Goal: Task Accomplishment & Management: Use online tool/utility

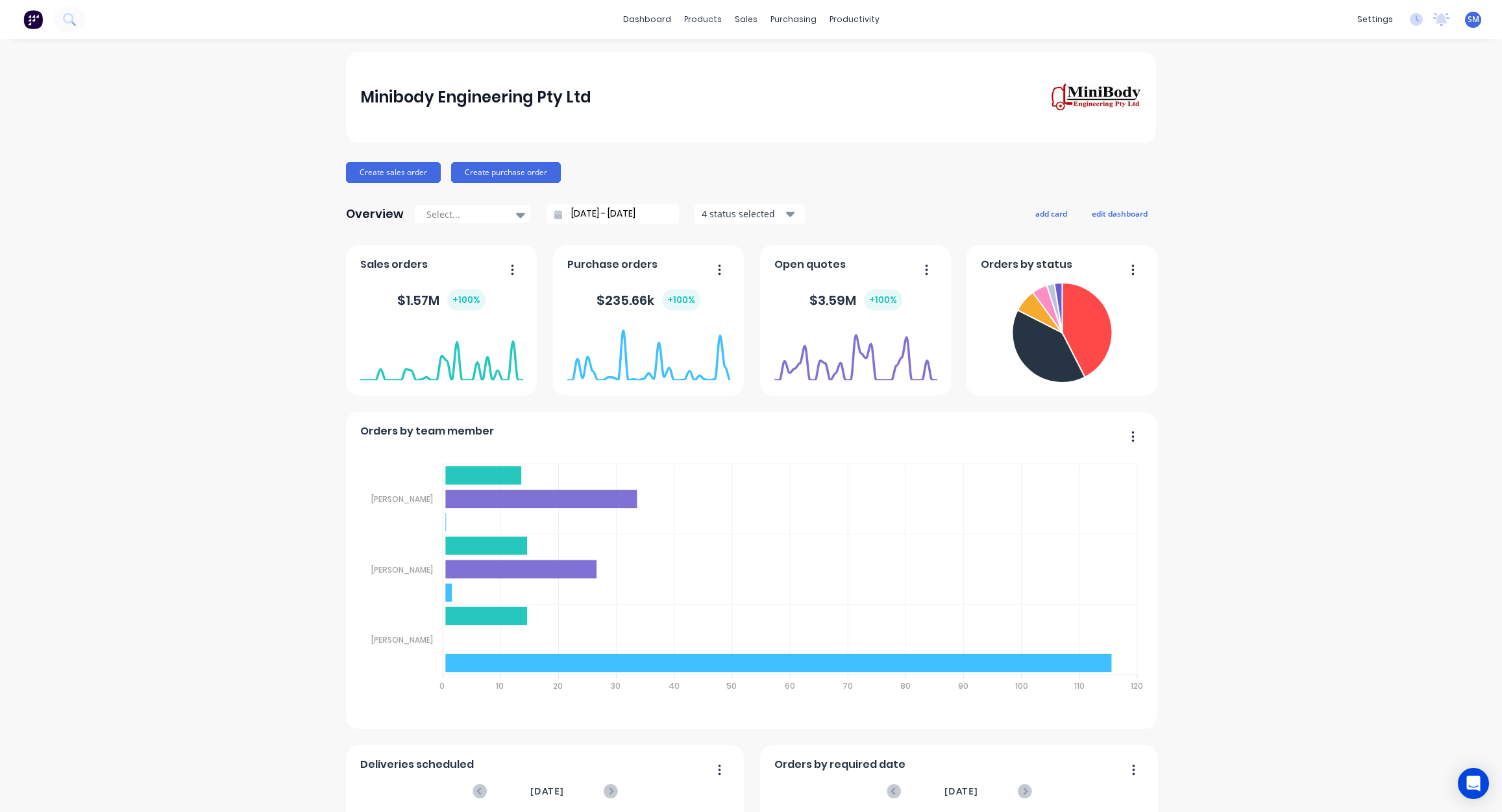
click at [788, 68] on link "Sales Orders" at bounding box center [810, 61] width 172 height 26
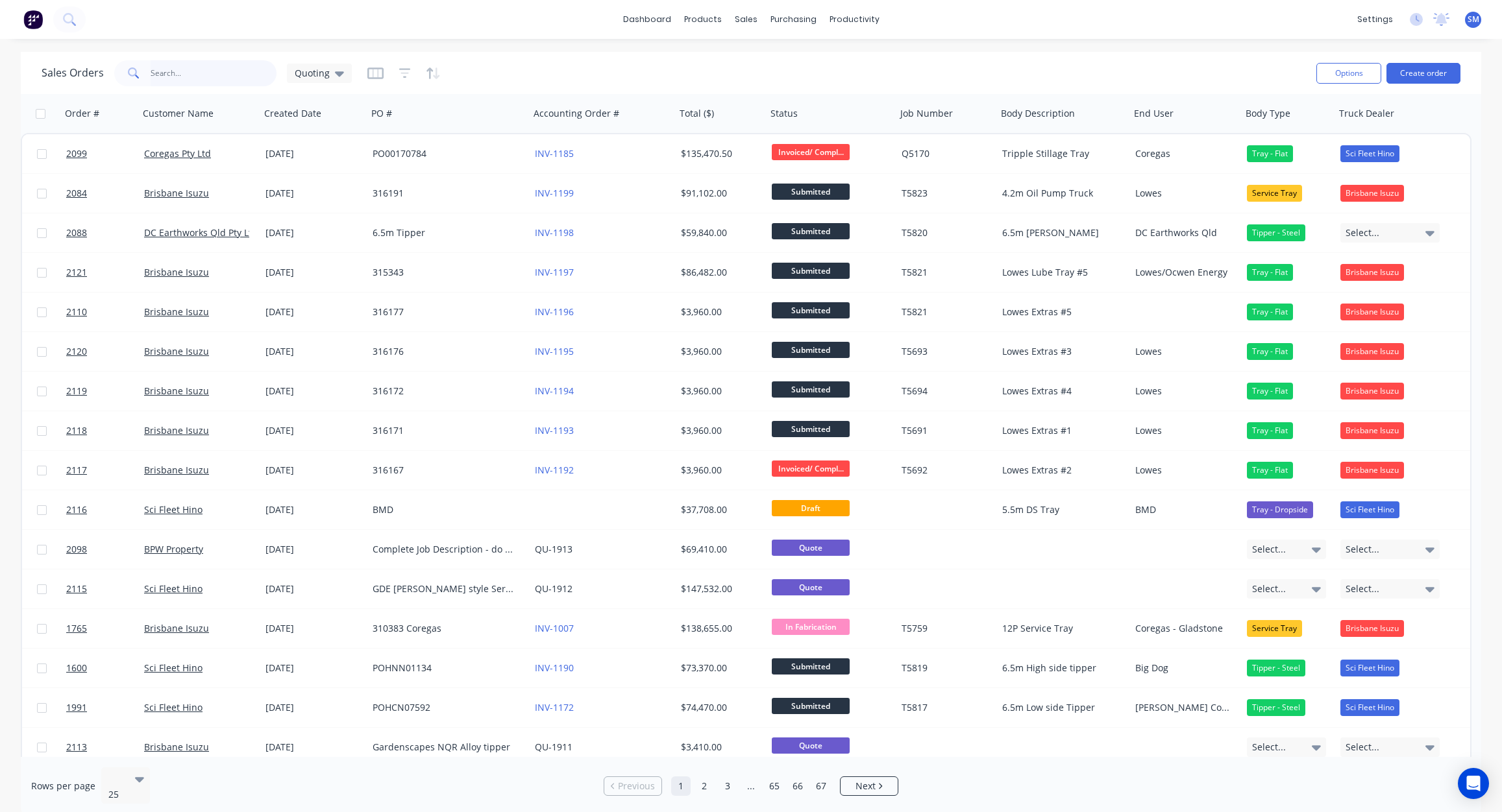
click at [172, 74] on input "text" at bounding box center [213, 73] width 127 height 26
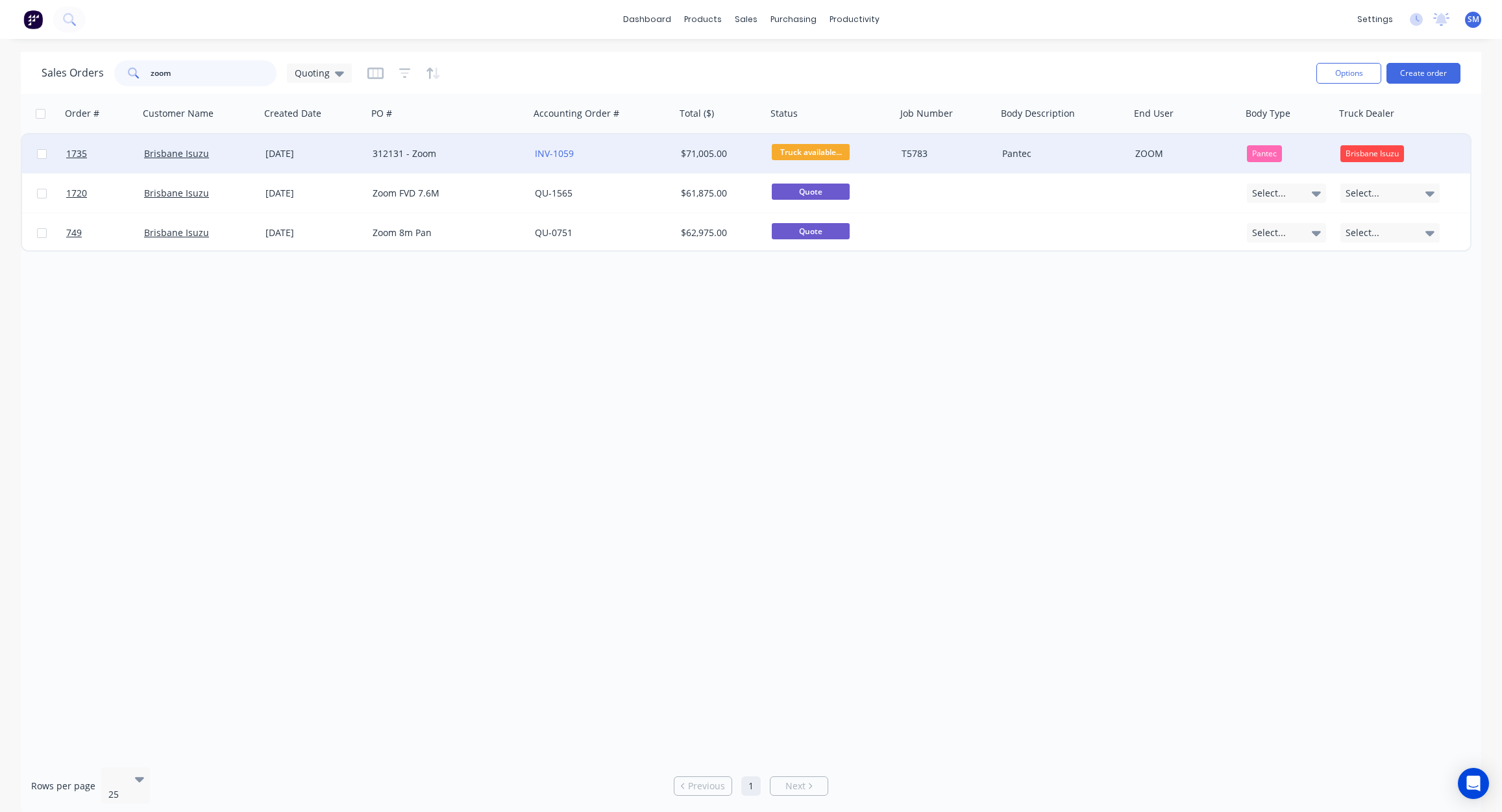
type input "zoom"
click at [406, 154] on div "312131 - Zoom" at bounding box center [444, 154] width 144 height 13
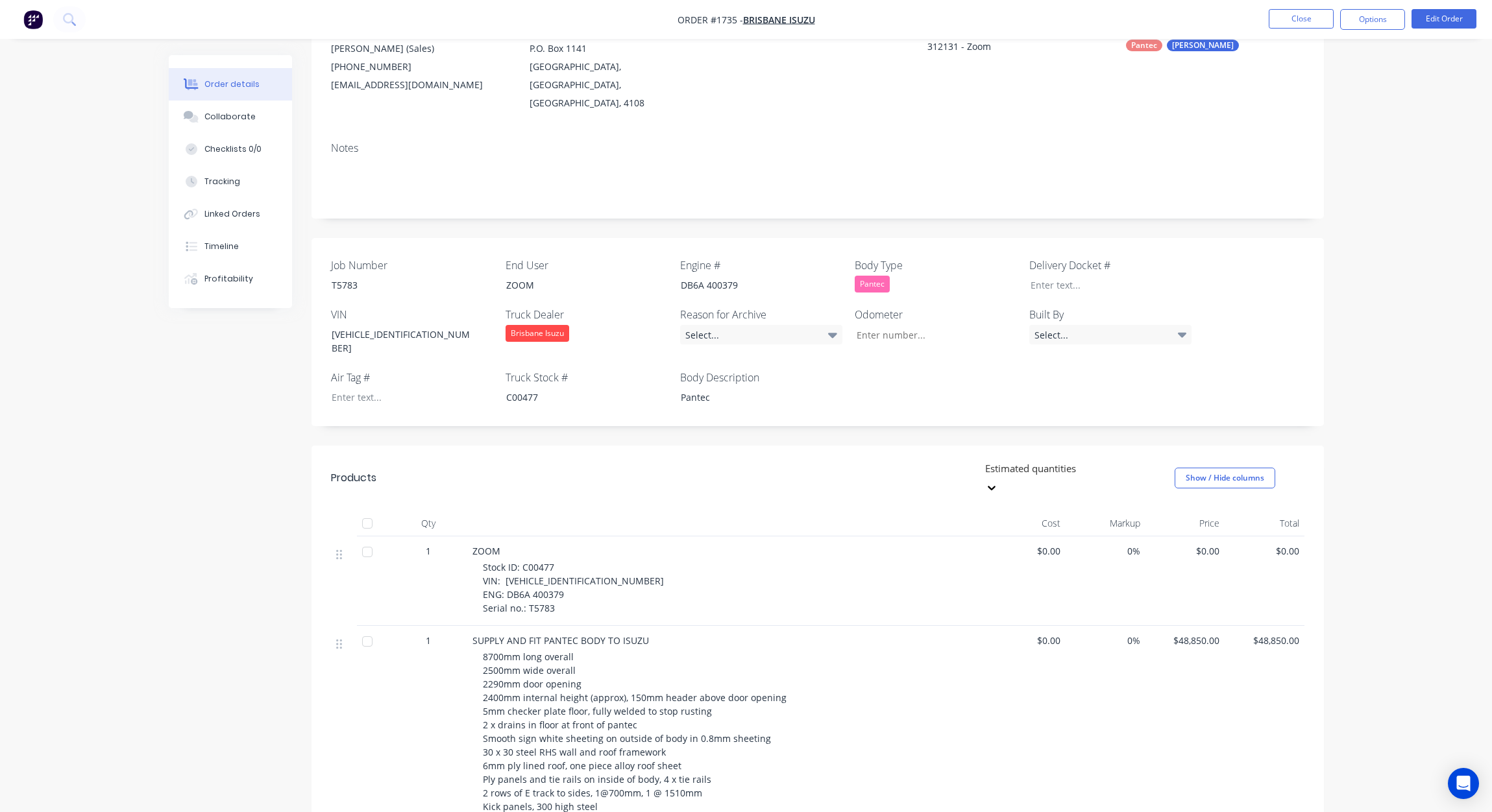
scroll to position [130, 0]
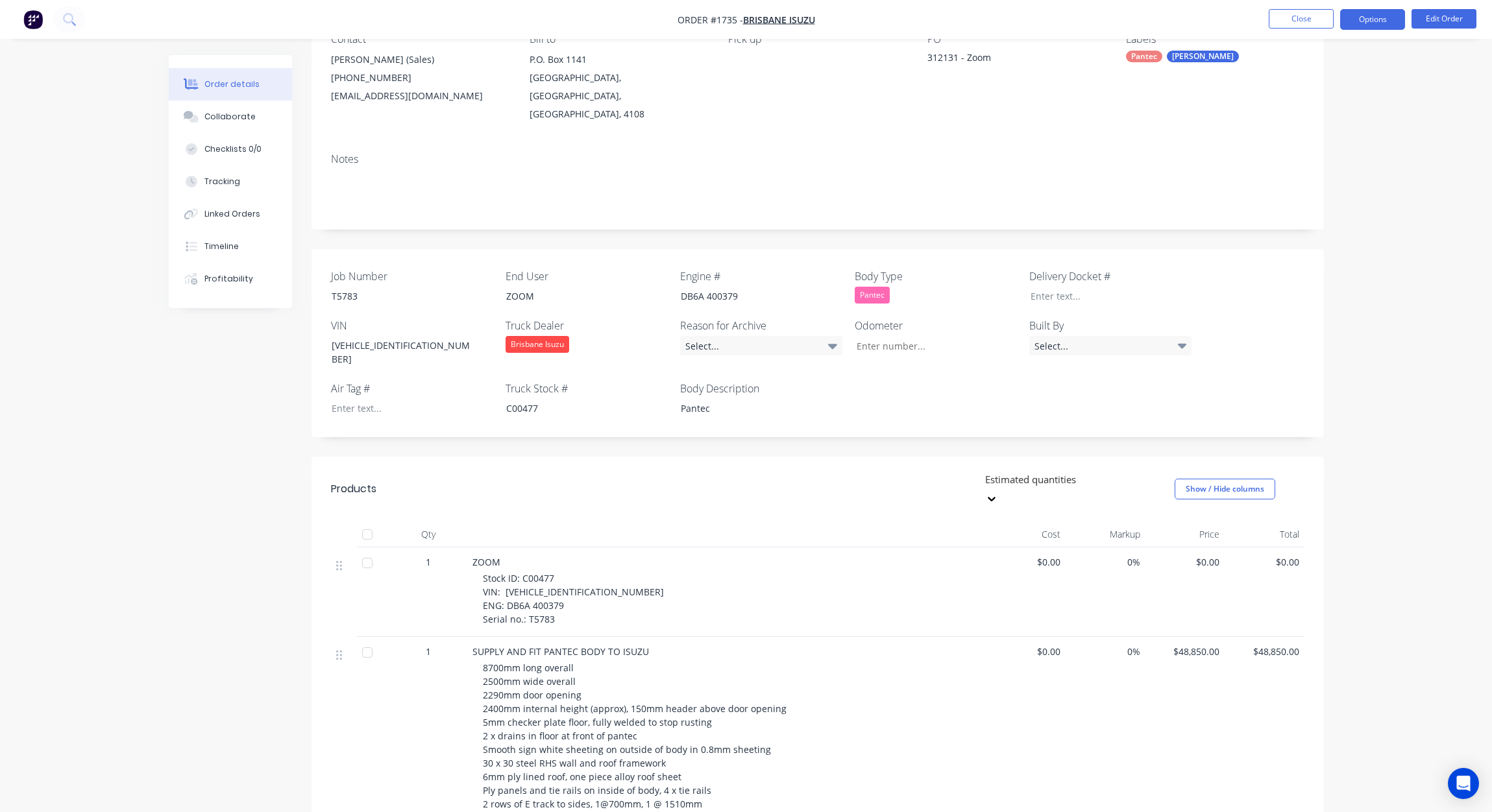
click at [1381, 20] on button "Options" at bounding box center [1373, 19] width 65 height 21
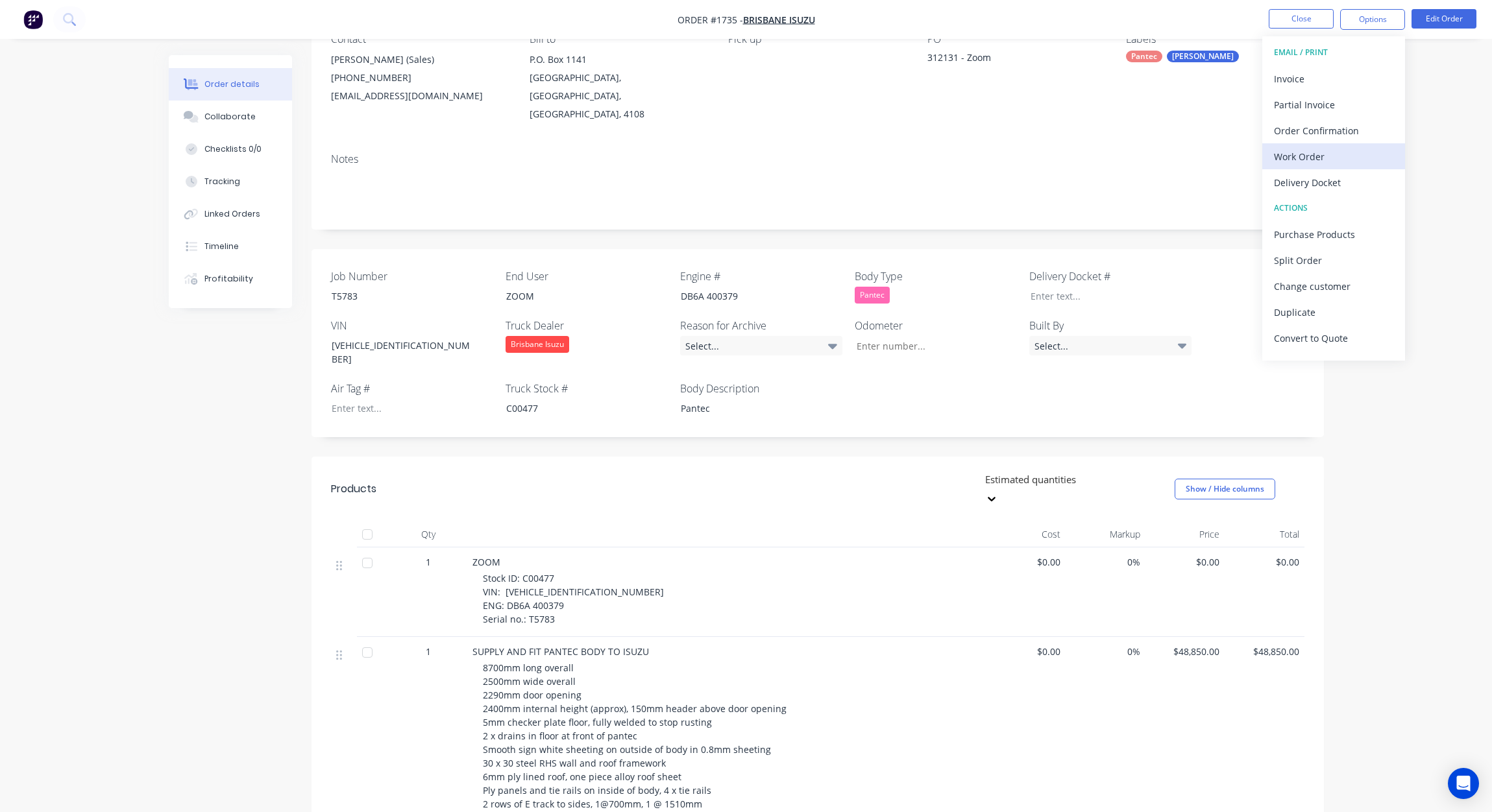
click at [1291, 154] on div "Work Order" at bounding box center [1334, 156] width 119 height 19
click at [1300, 132] on div "Without pricing" at bounding box center [1334, 130] width 119 height 19
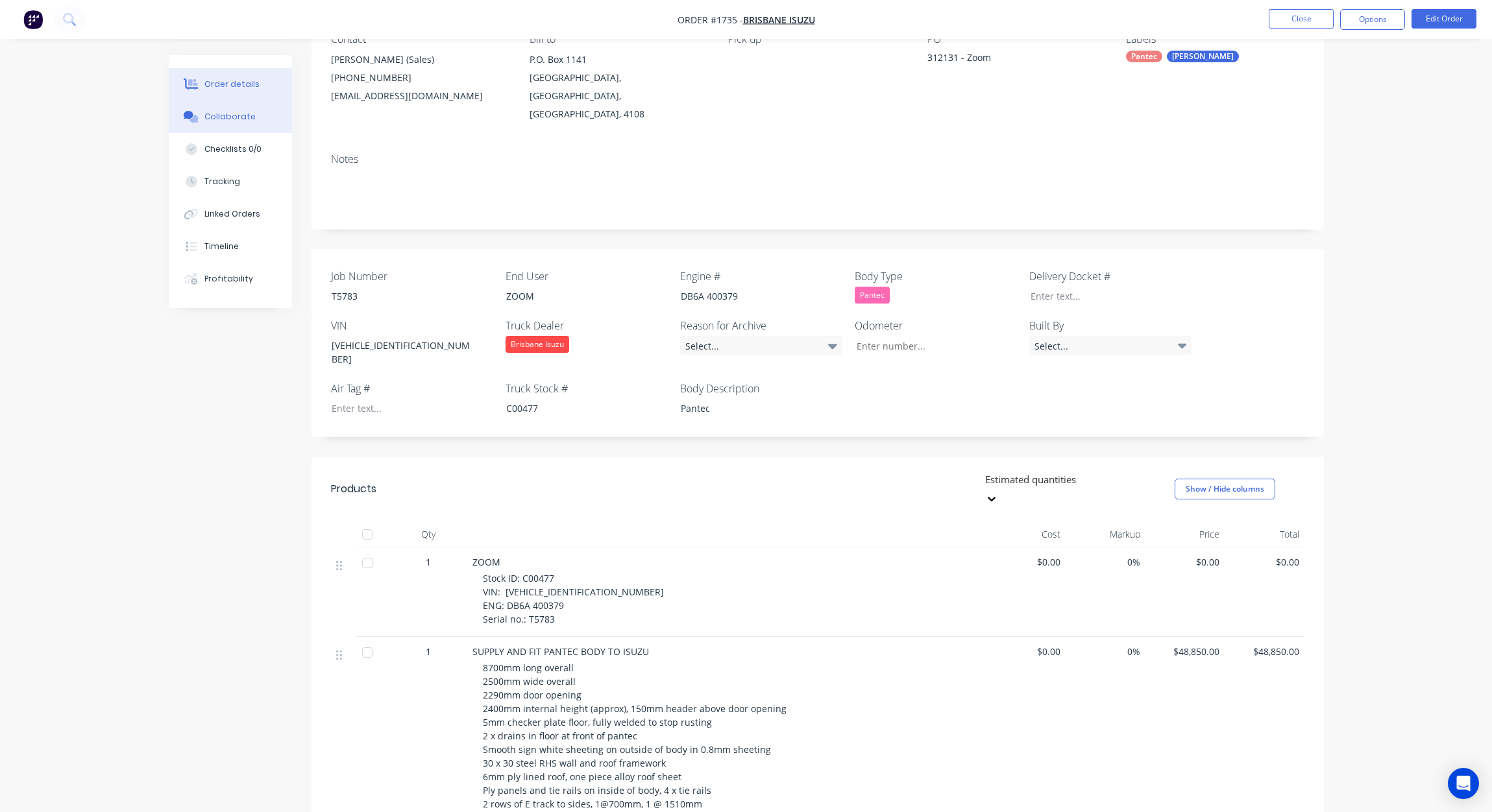
click at [227, 116] on div "Collaborate" at bounding box center [230, 117] width 51 height 12
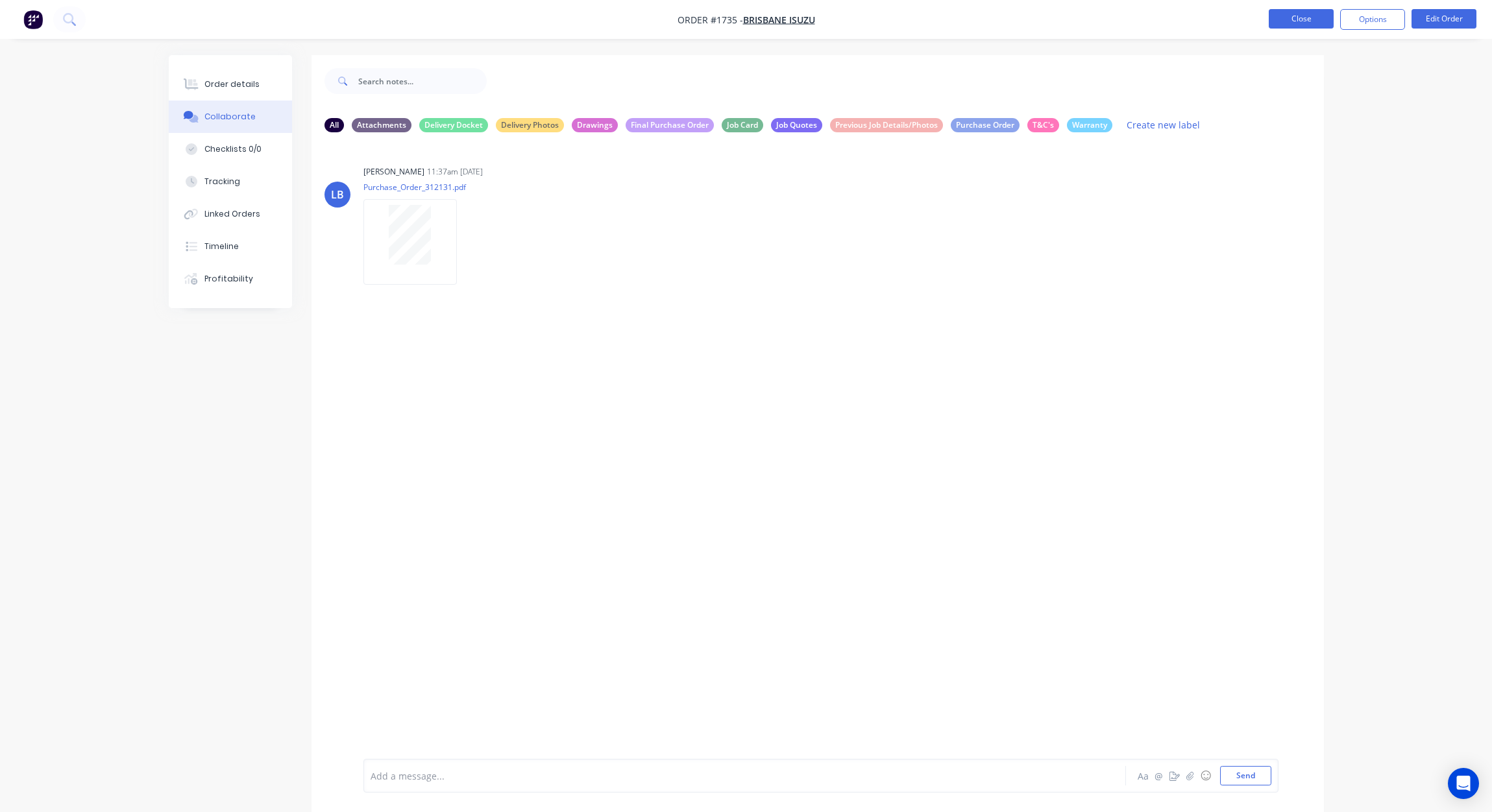
click at [1301, 16] on button "Close" at bounding box center [1301, 19] width 65 height 19
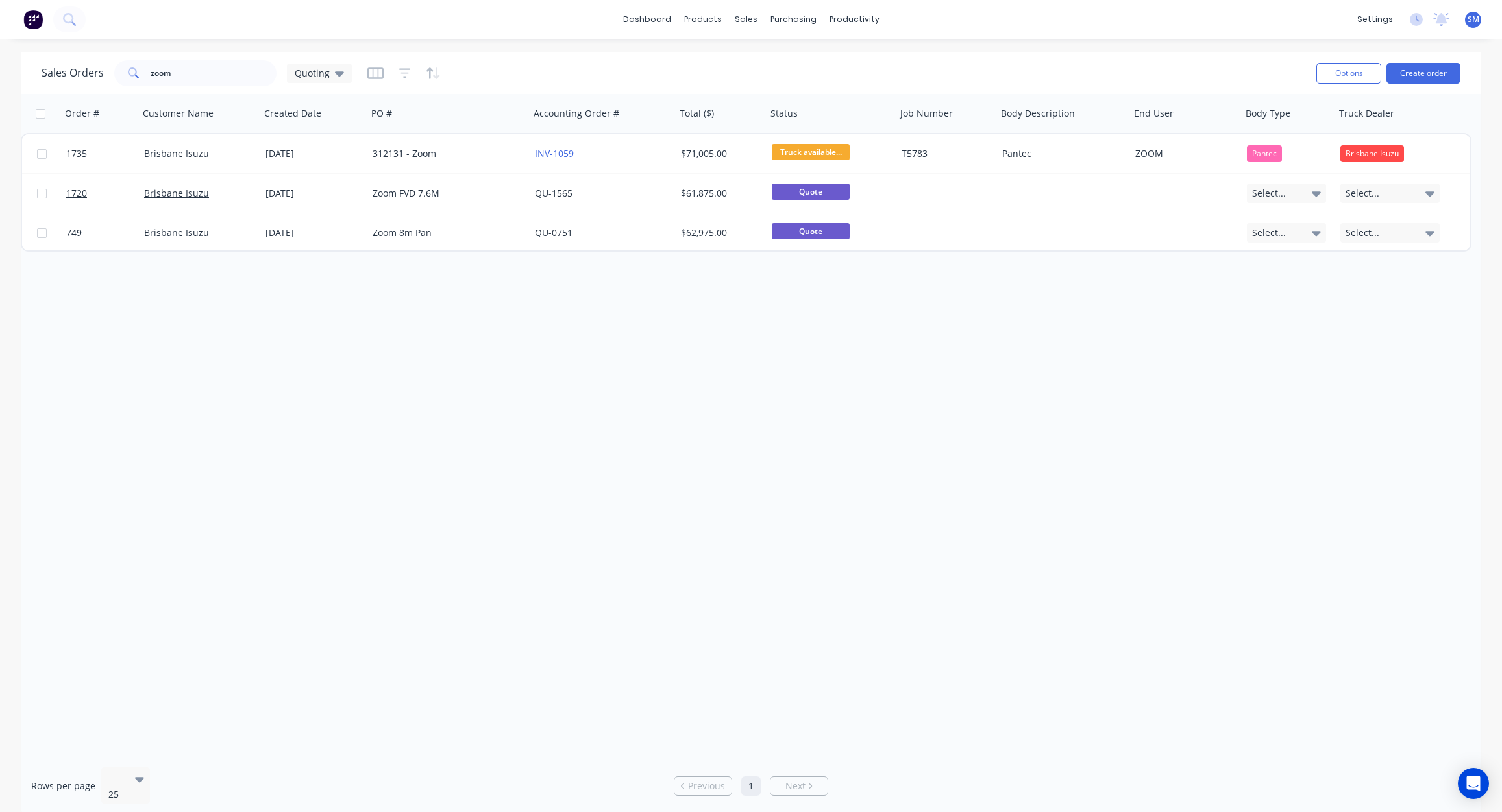
click at [1061, 389] on div "Order # Customer Name Created Date PO # Accounting Order # Total ($) Status Job…" at bounding box center [751, 425] width 1460 height 663
drag, startPoint x: 131, startPoint y: 76, endPoint x: 71, endPoint y: 76, distance: 60.0
click at [71, 76] on div "Sales Orders zoom Quoting" at bounding box center [197, 73] width 310 height 26
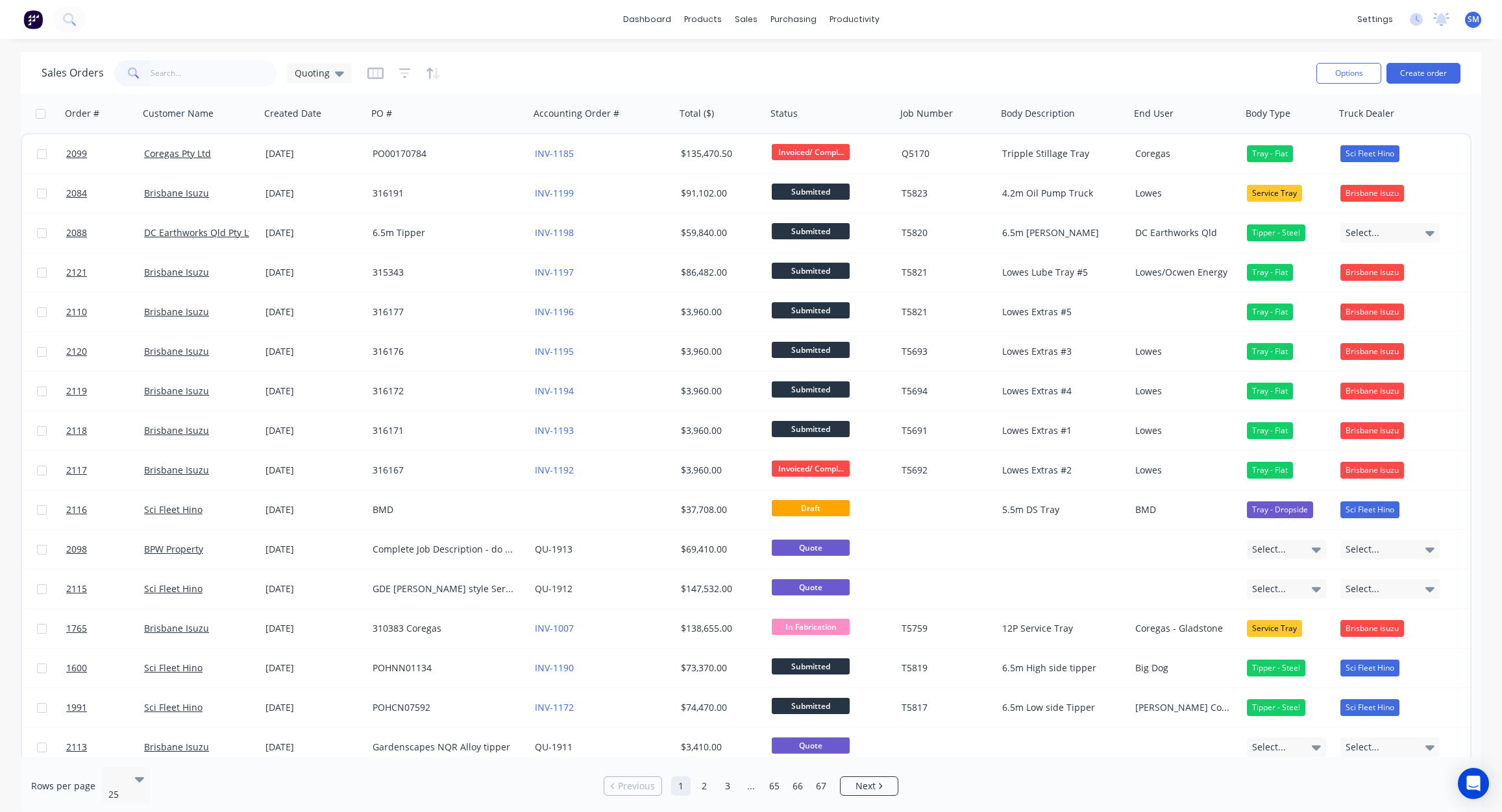
click at [820, 66] on div "Sales Orders Quoting" at bounding box center [674, 73] width 1264 height 32
